Goal: Communication & Community: Answer question/provide support

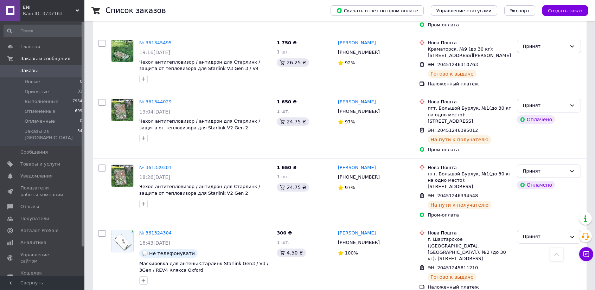
scroll to position [1086, 0]
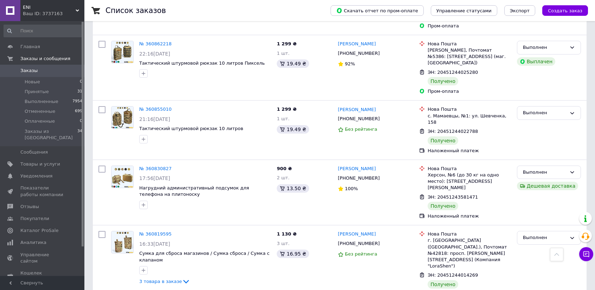
scroll to position [1035, 0]
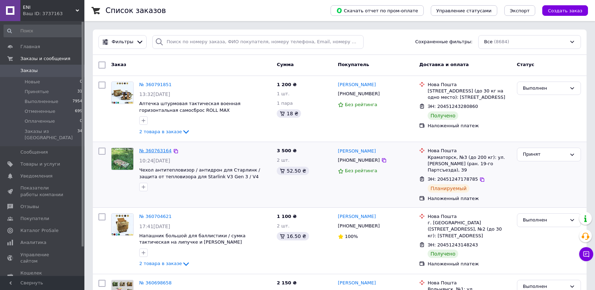
click at [154, 150] on link "№ 360763164" at bounding box center [155, 150] width 32 height 5
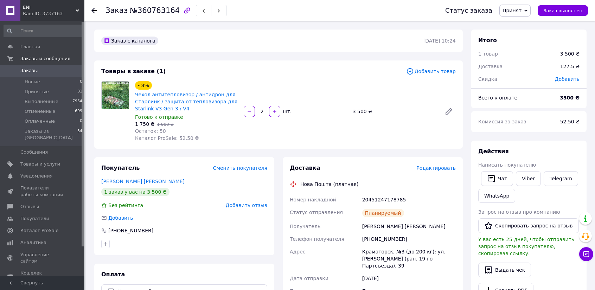
click at [94, 9] on icon at bounding box center [94, 11] width 6 height 6
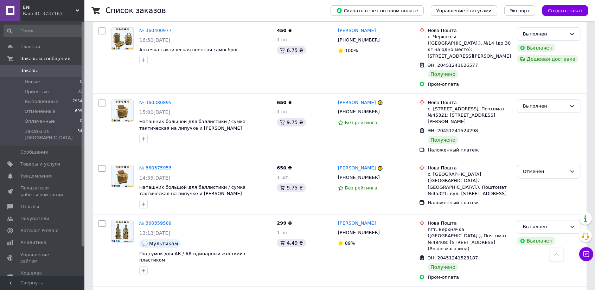
scroll to position [1081, 0]
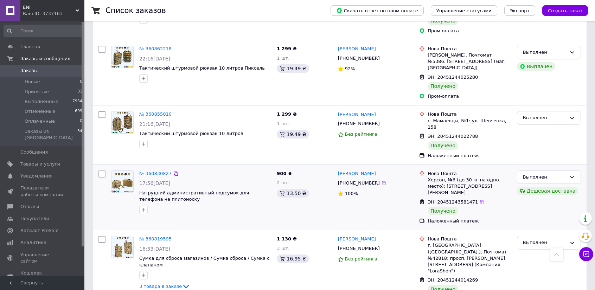
scroll to position [1035, 0]
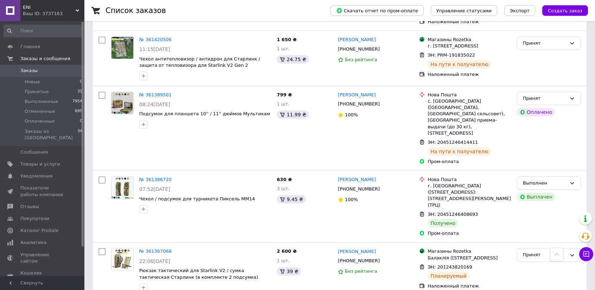
scroll to position [739, 0]
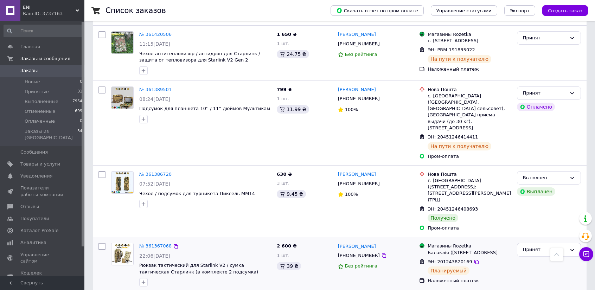
click at [160, 243] on link "№ 361367068" at bounding box center [155, 245] width 32 height 5
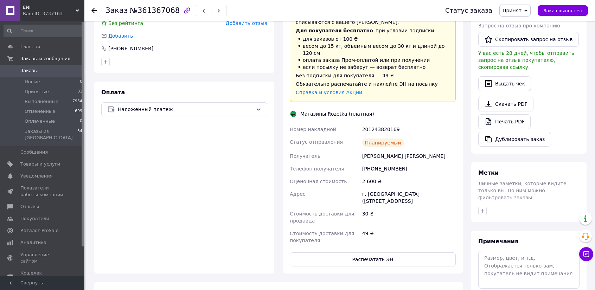
scroll to position [248, 0]
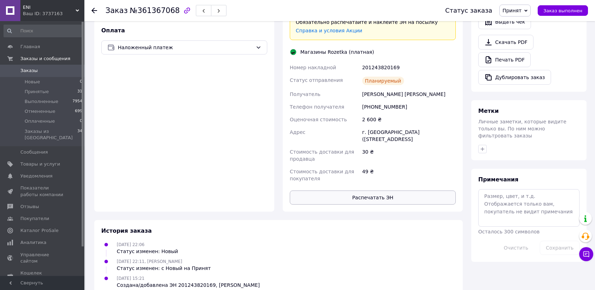
click at [349, 191] on button "Распечатать ЭН" at bounding box center [373, 198] width 166 height 14
click at [49, 91] on li "Принятые 31" at bounding box center [43, 92] width 87 height 10
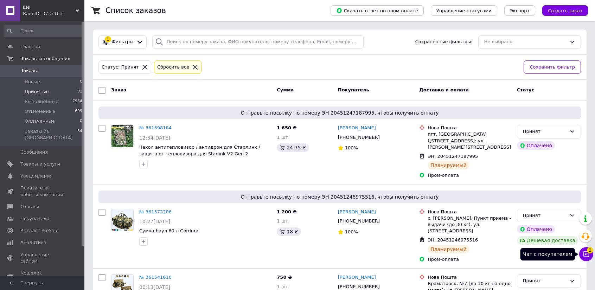
click at [587, 254] on icon at bounding box center [587, 255] width 6 height 6
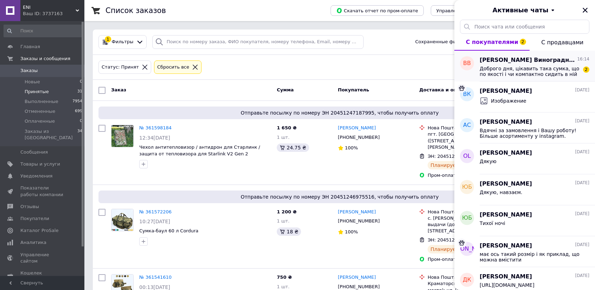
click at [515, 69] on span "Доброго дня, цікавить така сумка, що по якості і чи компактно сидить в ній стар…" at bounding box center [530, 71] width 100 height 11
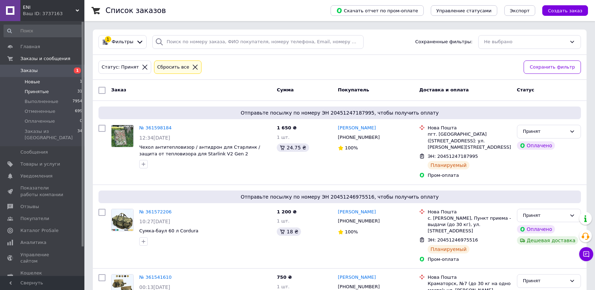
click at [29, 79] on span "Новые" at bounding box center [32, 82] width 15 height 6
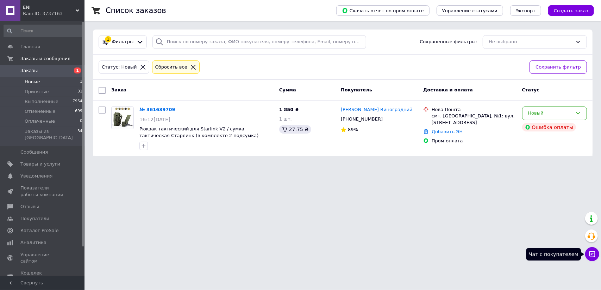
click at [594, 256] on icon at bounding box center [592, 255] width 6 height 6
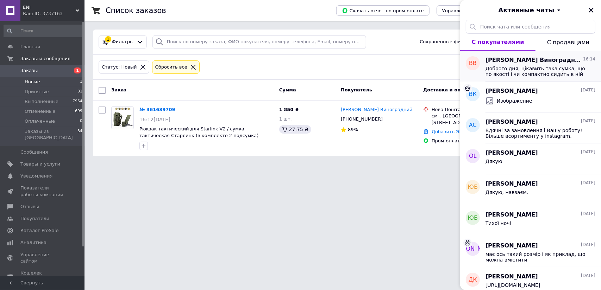
click at [523, 66] on span "Доброго дня, цікавить така сумка, що по якості і чи компактно сидить в ній стар…" at bounding box center [535, 71] width 100 height 11
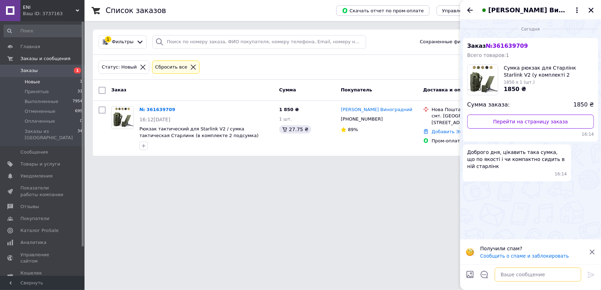
drag, startPoint x: 549, startPoint y: 280, endPoint x: 545, endPoint y: 276, distance: 6.0
click at [549, 280] on textarea at bounding box center [537, 275] width 87 height 14
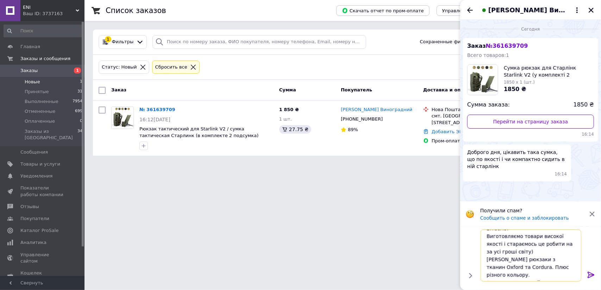
scroll to position [13, 0]
type textarea "Вітаємо! Виготовляємо товари високої якості і стараємось це робити на за усі гр…"
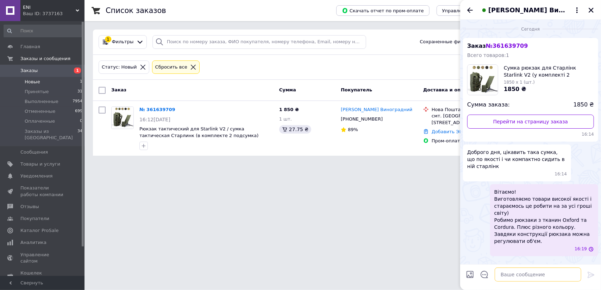
scroll to position [0, 0]
click at [471, 275] on input "Загрузить файлы" at bounding box center [469, 275] width 8 height 8
type input "C:\fakepath\IMG_4866.PNG"
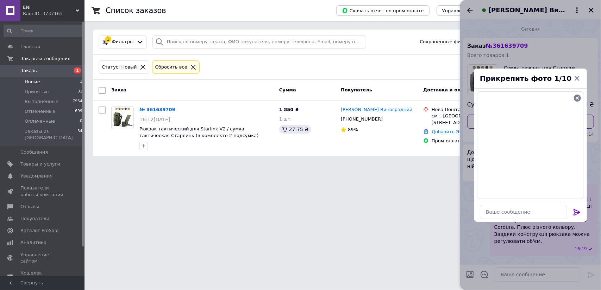
click at [575, 214] on icon at bounding box center [576, 212] width 8 height 8
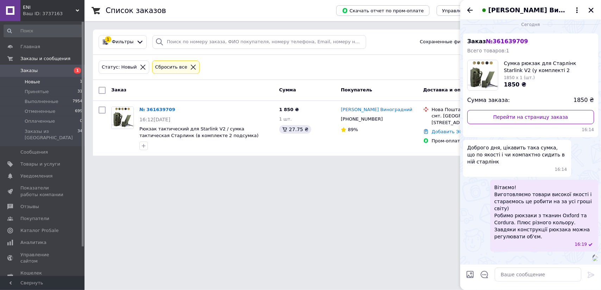
scroll to position [89, 0]
click at [534, 273] on textarea at bounding box center [537, 275] width 87 height 14
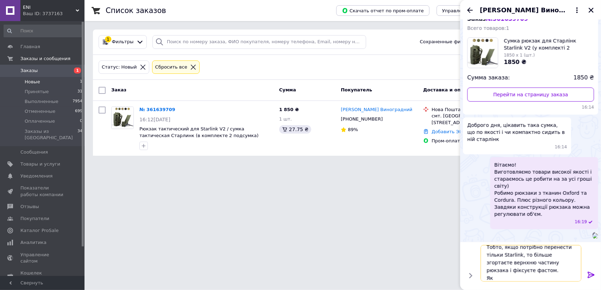
scroll to position [13, 0]
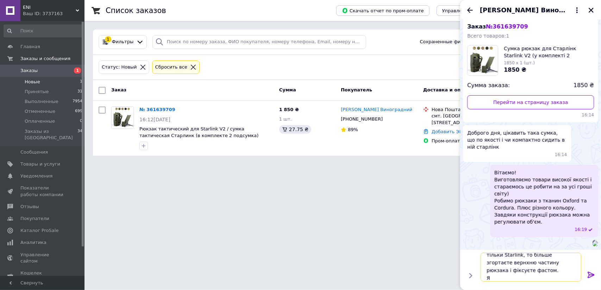
type textarea "Тобто, якщо потрібно перенести тільки Starlink, то більше згортаєте вернхню час…"
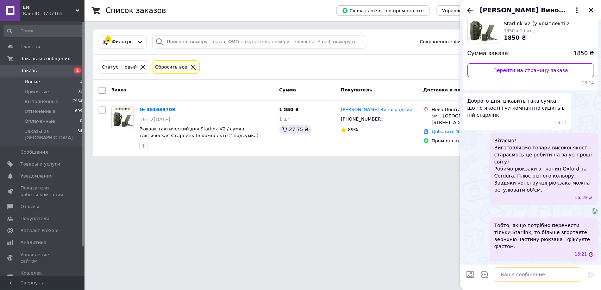
scroll to position [128, 0]
click at [592, 12] on icon "Закрыть" at bounding box center [590, 10] width 5 height 5
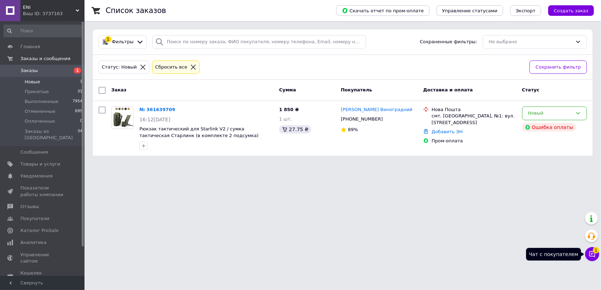
click at [595, 252] on span "1" at bounding box center [595, 250] width 6 height 6
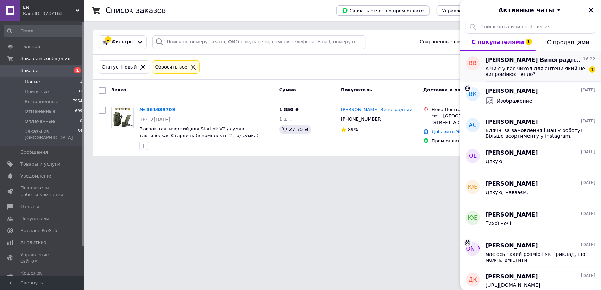
click at [553, 70] on span "А чи є у вас чихол для антени який не випромінює тепло?" at bounding box center [535, 71] width 100 height 11
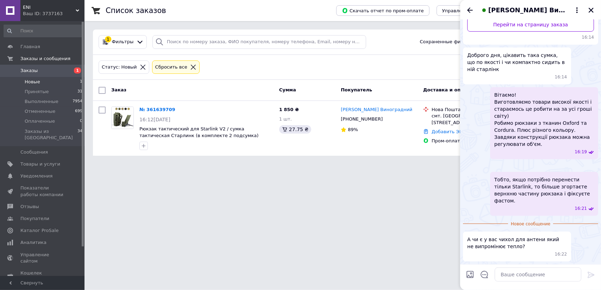
scroll to position [174, 0]
click at [552, 272] on textarea at bounding box center [537, 275] width 87 height 14
click at [469, 274] on input "Загрузить файлы" at bounding box center [469, 275] width 8 height 8
type input "C:\fakepath\IMG_4257.jpg"
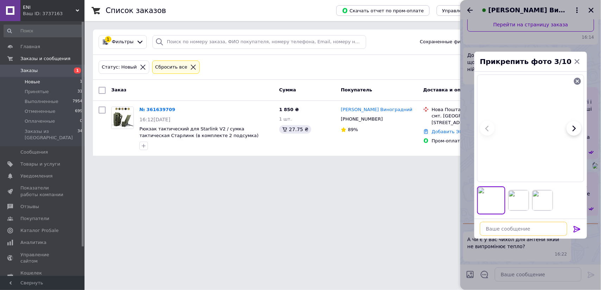
click at [495, 226] on textarea at bounding box center [523, 229] width 87 height 14
type textarea "так, маємо ціна 1650 грн."
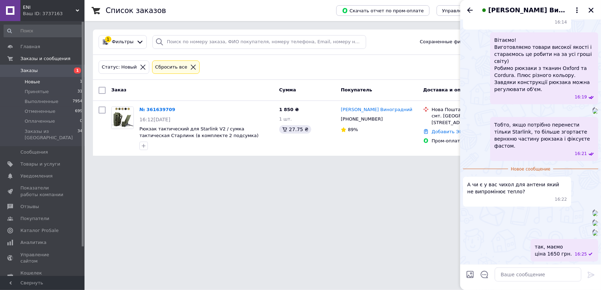
scroll to position [525, 0]
click at [509, 269] on textarea at bounding box center [537, 275] width 87 height 14
click at [526, 275] on textarea at bounding box center [537, 275] width 87 height 14
click at [522, 273] on textarea at bounding box center [537, 275] width 87 height 14
type textarea "в"
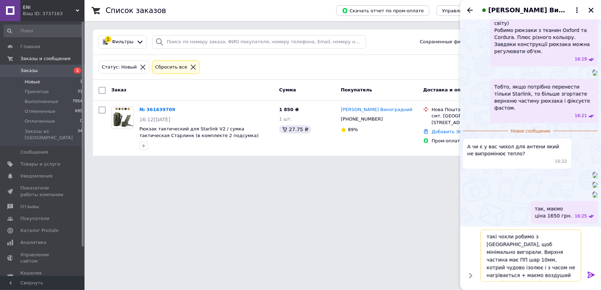
type textarea "такі чохли робимо з Cordura, щоб мінімально вигорали. Вирхня частина має ПП шар…"
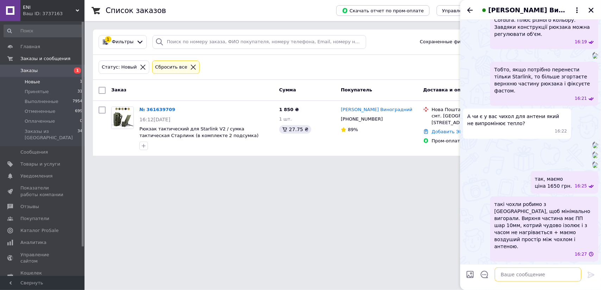
scroll to position [566, 0]
click at [591, 10] on icon "Закрыть" at bounding box center [590, 10] width 5 height 5
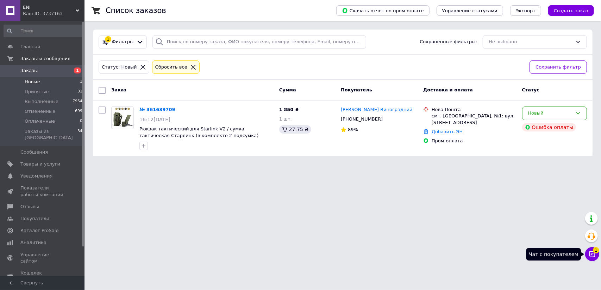
click at [592, 253] on icon at bounding box center [592, 255] width 6 height 6
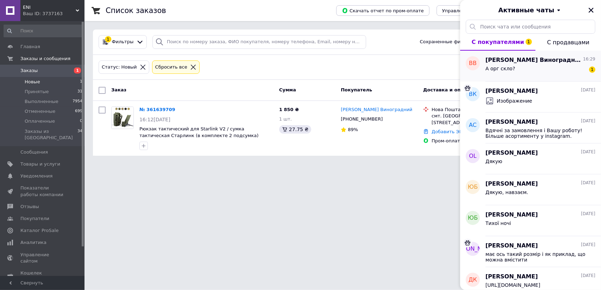
click at [539, 68] on div "А орг скло? 1" at bounding box center [540, 69] width 110 height 11
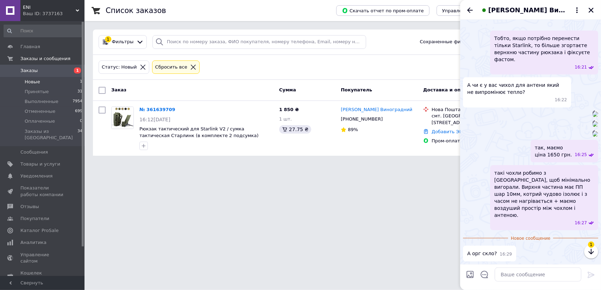
scroll to position [597, 0]
drag, startPoint x: 472, startPoint y: 254, endPoint x: 491, endPoint y: 255, distance: 19.0
click at [491, 255] on span "А орг скло?" at bounding box center [482, 253] width 30 height 7
copy span "орг скло"
click at [510, 273] on textarea at bounding box center [537, 275] width 87 height 14
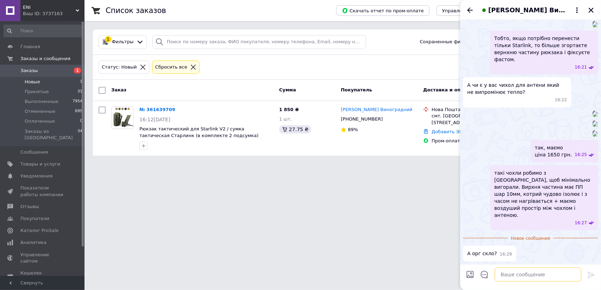
click at [530, 271] on textarea at bounding box center [537, 275] width 87 height 14
click at [524, 273] on textarea at bounding box center [537, 275] width 87 height 14
drag, startPoint x: 530, startPoint y: 276, endPoint x: 487, endPoint y: 276, distance: 42.9
click at [487, 276] on textarea "Навіщо" at bounding box center [530, 275] width 101 height 14
paste textarea "авіщо воно"
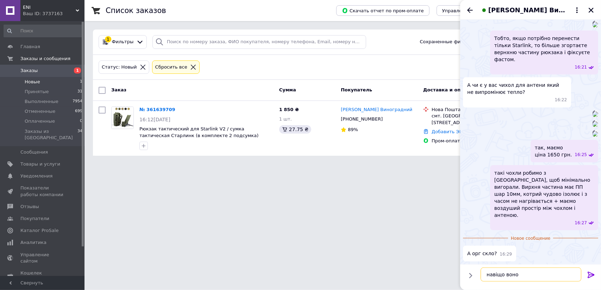
click at [490, 276] on textarea "навіщо воно" at bounding box center [530, 275] width 101 height 14
type textarea "Не використовуємо. Навіщо воно?"
click at [595, 274] on icon at bounding box center [590, 275] width 8 height 8
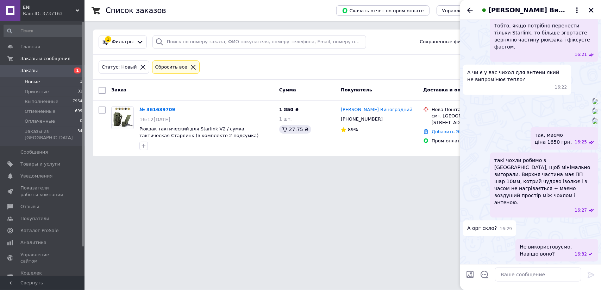
scroll to position [610, 0]
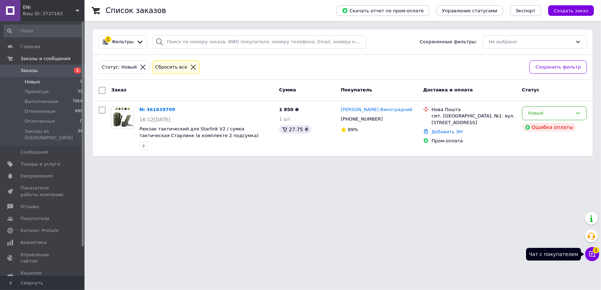
click at [595, 257] on icon at bounding box center [592, 255] width 6 height 6
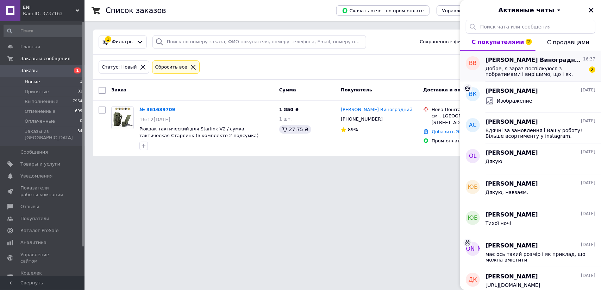
click at [541, 69] on span "Добре, я зараз поспілкуюся з побратимами і вирішимо, що і як." at bounding box center [535, 71] width 100 height 11
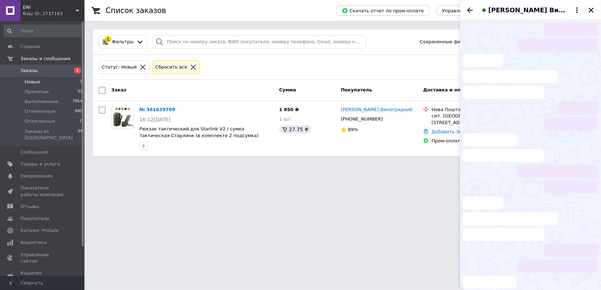
scroll to position [702, 0]
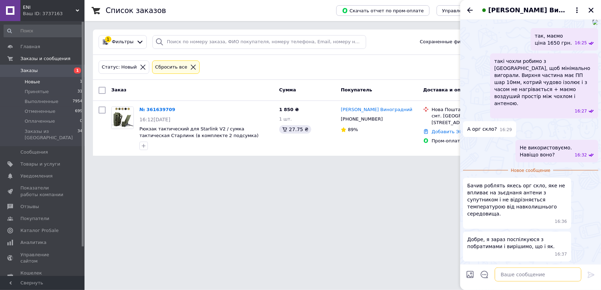
click at [510, 274] on textarea at bounding box center [537, 275] width 87 height 14
click at [511, 274] on textarea at bounding box center [537, 275] width 87 height 14
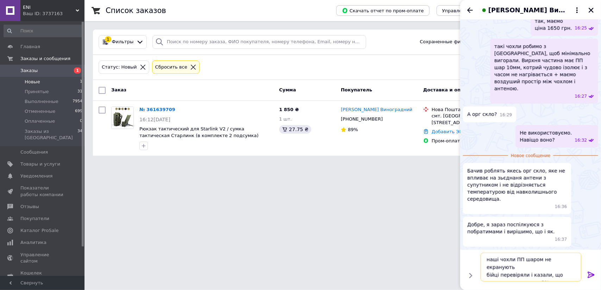
type textarea "наші чохли ПП шаром не екранують бійці перевіряли і казали, що сигнал максимум …"
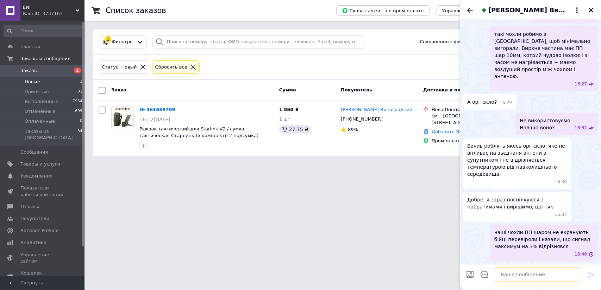
scroll to position [729, 0]
click at [529, 272] on textarea at bounding box center [537, 275] width 87 height 14
click at [592, 8] on icon "Закрыть" at bounding box center [591, 10] width 6 height 6
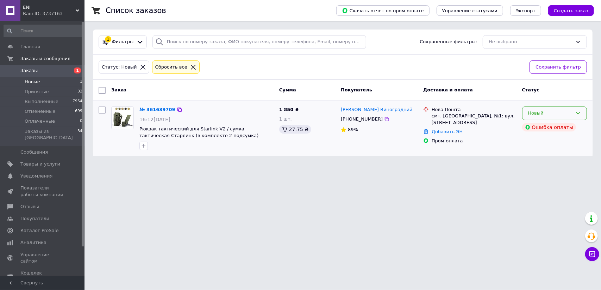
click at [541, 112] on div "Новый" at bounding box center [550, 113] width 44 height 7
click at [539, 126] on li "Принят" at bounding box center [554, 128] width 64 height 13
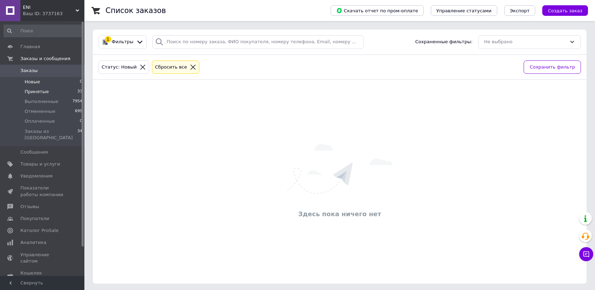
click at [39, 93] on span "Принятые" at bounding box center [37, 92] width 24 height 6
